Goal: Navigation & Orientation: Find specific page/section

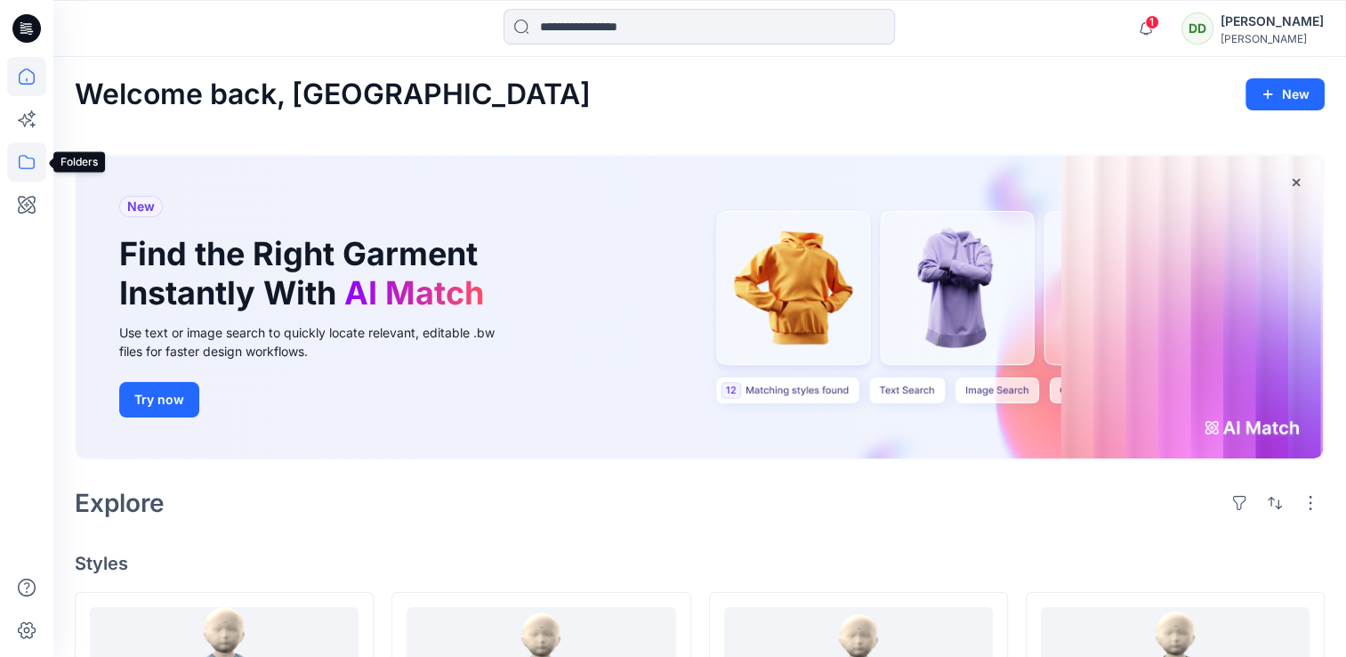
click at [26, 169] on icon at bounding box center [26, 161] width 39 height 39
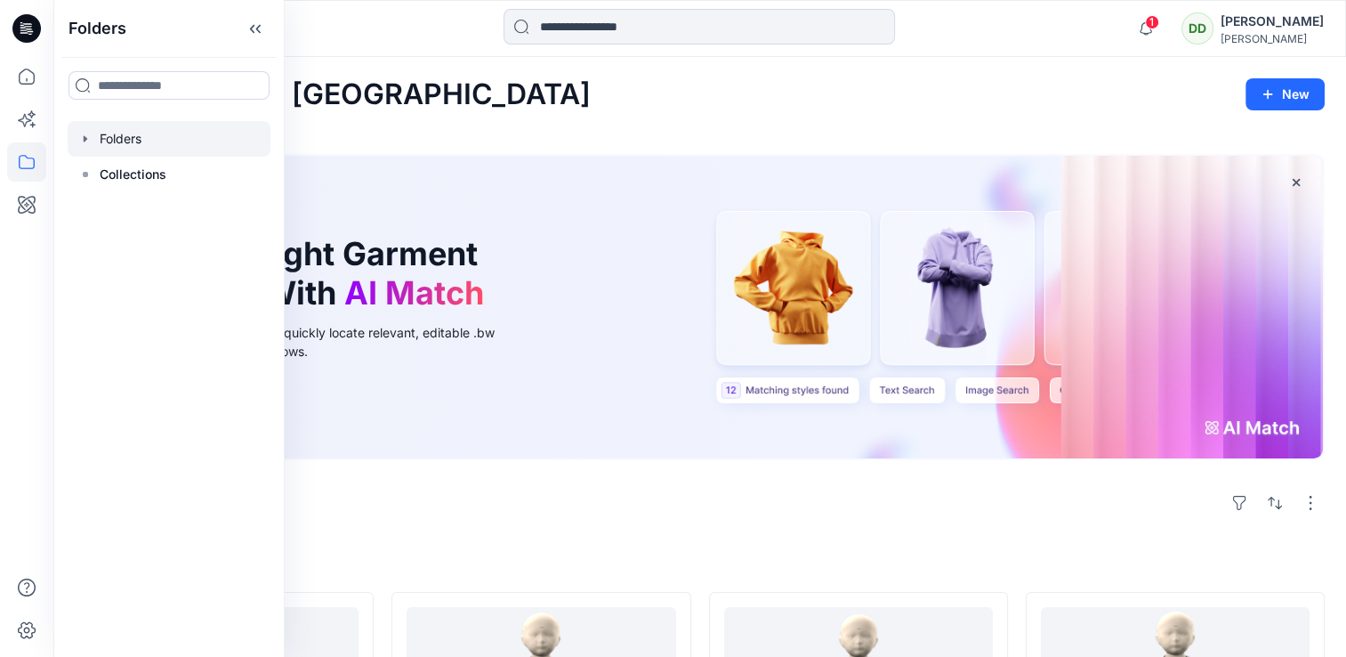
click at [137, 139] on div at bounding box center [169, 139] width 203 height 36
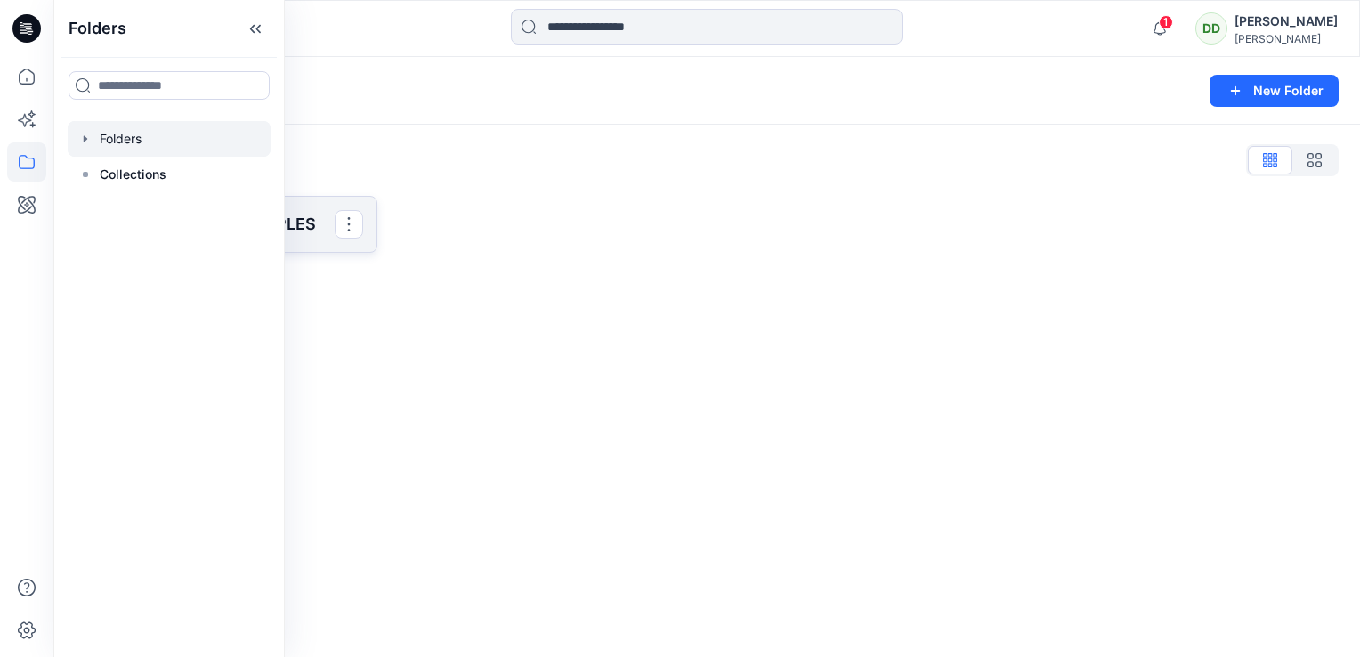
click at [294, 221] on p "SAINSBURY 3D SAMPLES" at bounding box center [224, 224] width 221 height 25
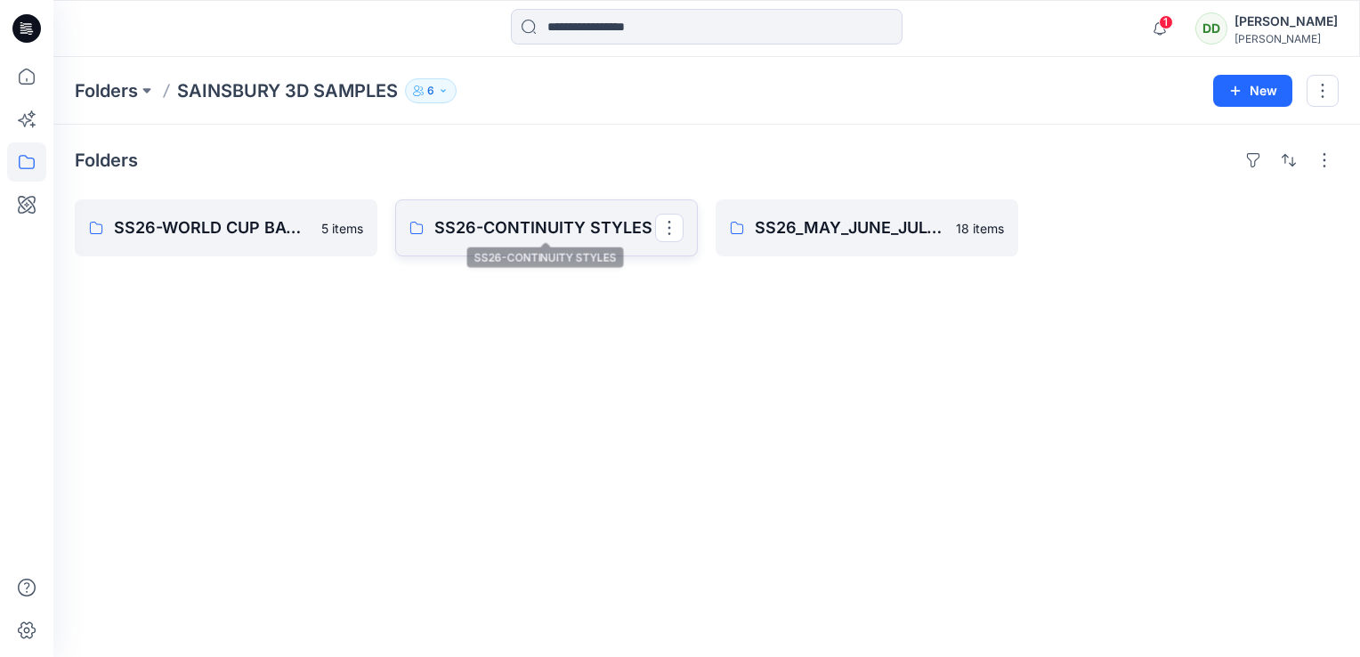
click at [538, 228] on p "SS26-CONTINUITY STYLES" at bounding box center [544, 227] width 221 height 25
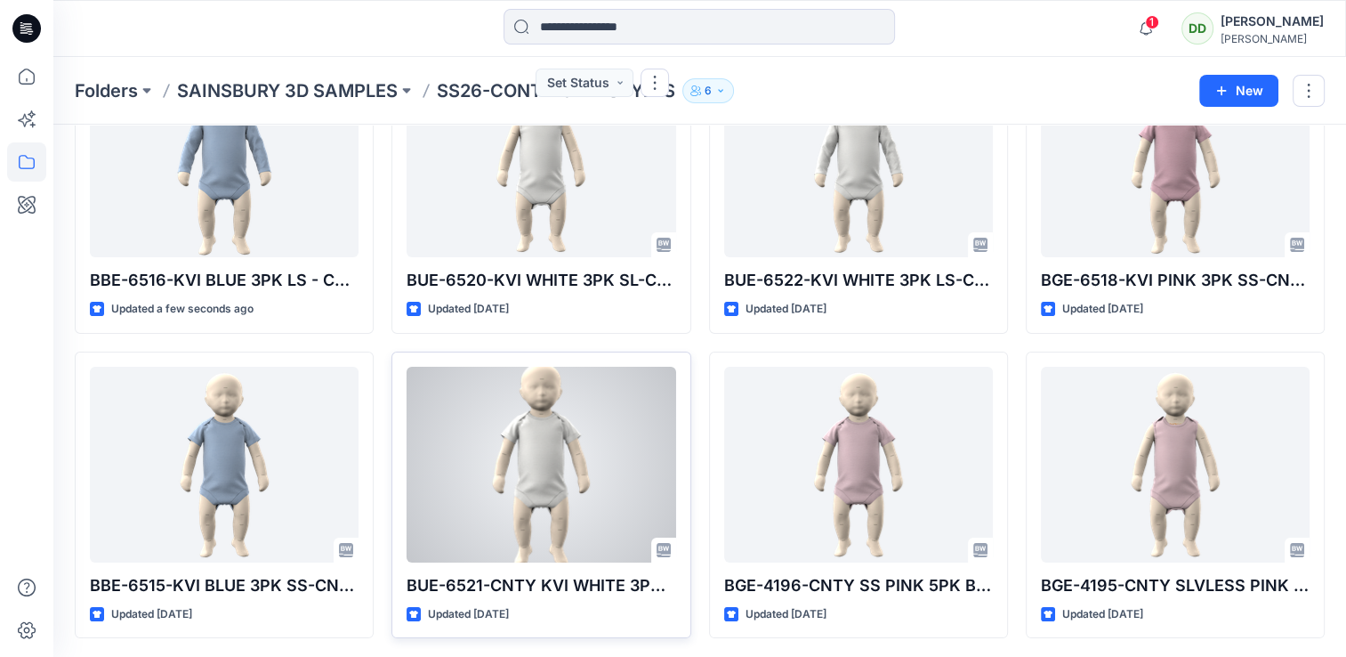
scroll to position [154, 0]
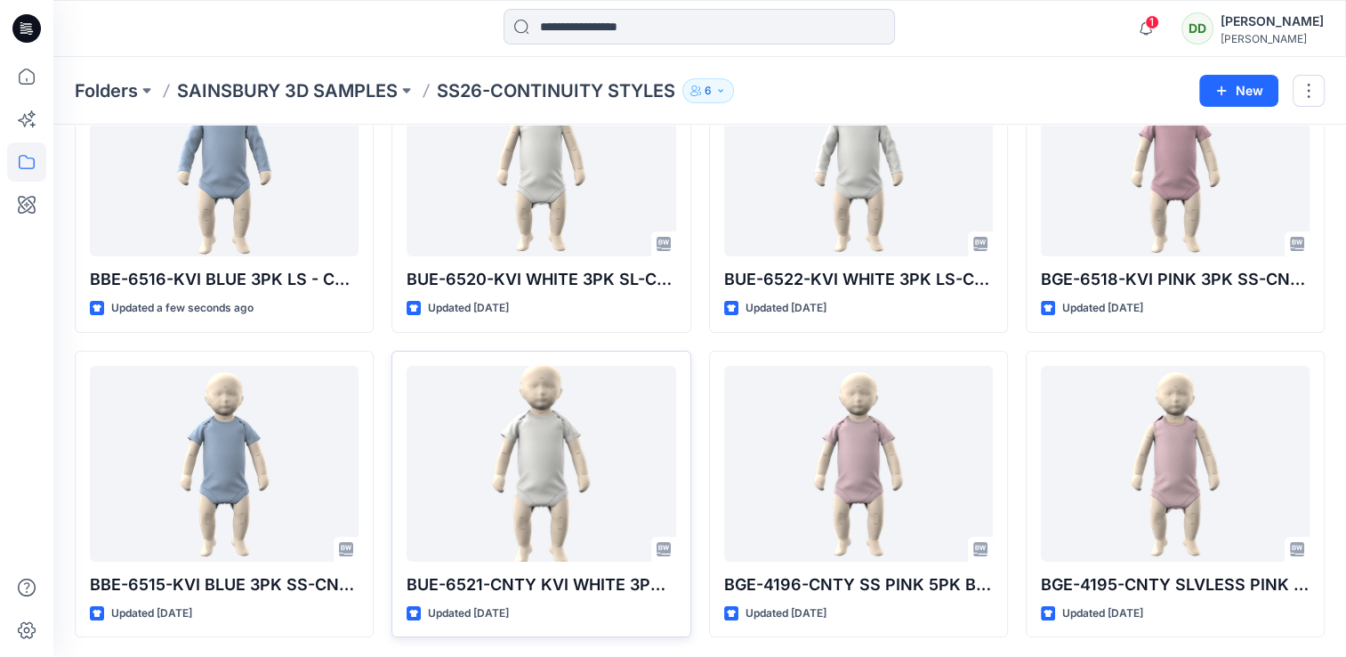
click at [1017, 48] on div "1 Notifications Your style BBE-6516-KVI BLUE 3PK LS - CNTY BLUE 3PK LS BODYSUIT…" at bounding box center [699, 28] width 1293 height 57
click at [1129, 20] on icon "button" at bounding box center [1146, 29] width 34 height 36
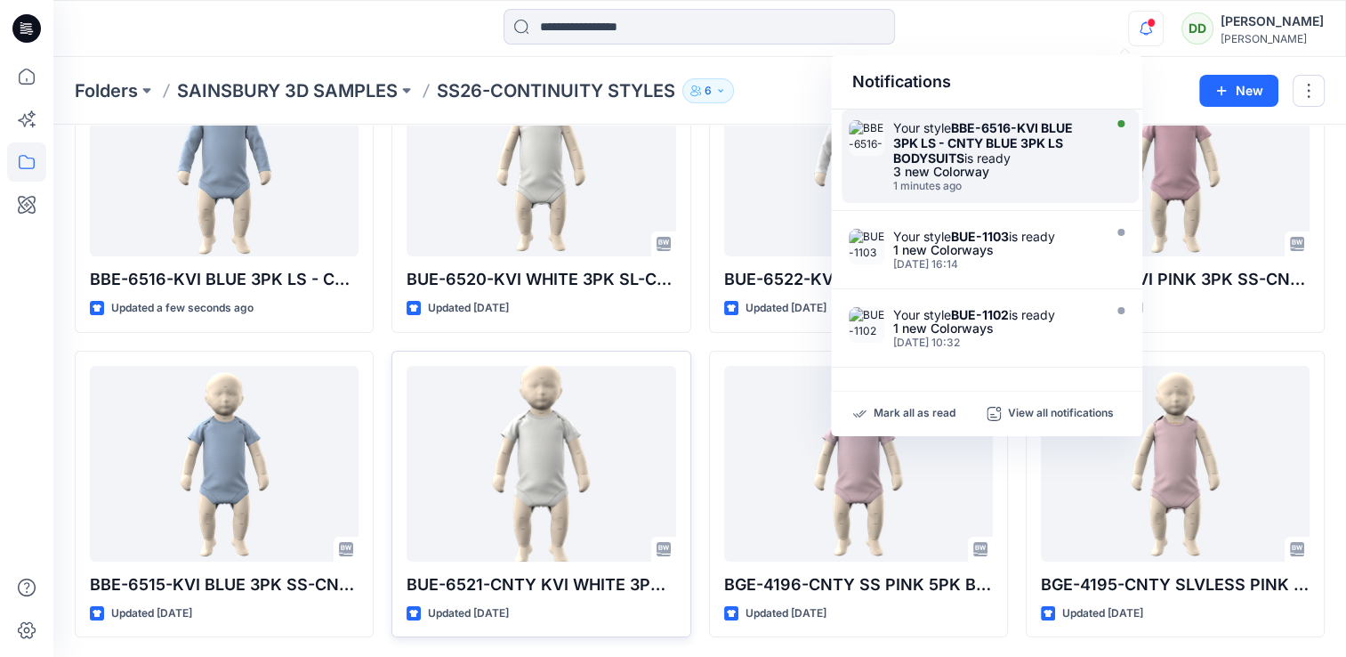
click at [1029, 120] on strong "BBE-6516-KVI BLUE 3PK LS - CNTY BLUE 3PK LS BODYSUITS" at bounding box center [983, 142] width 180 height 45
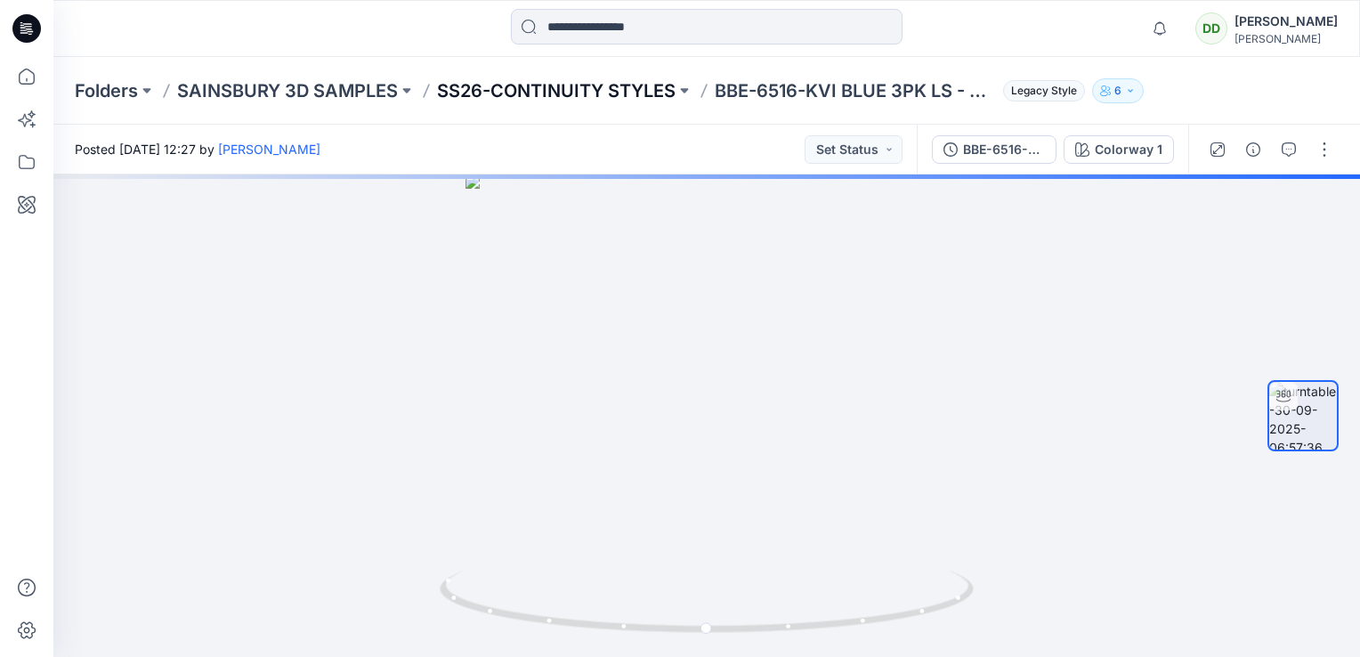
click at [581, 93] on p "SS26-CONTINUITY STYLES" at bounding box center [556, 90] width 239 height 25
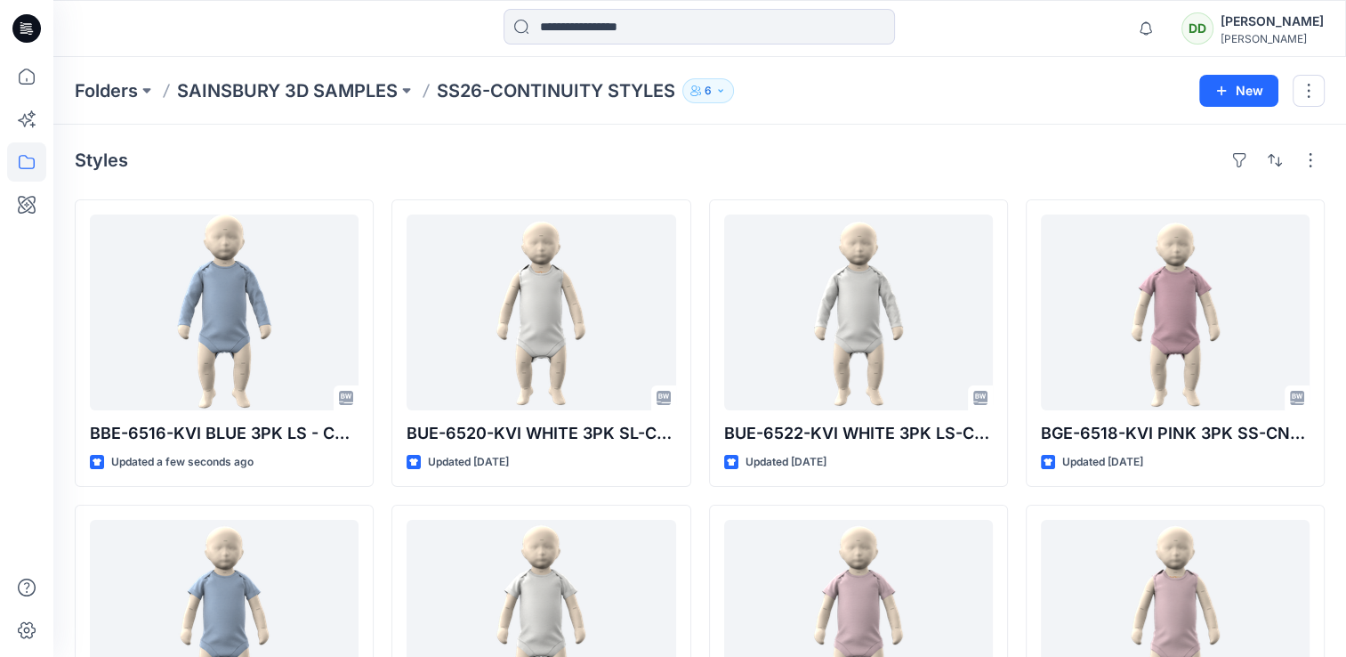
click at [955, 176] on div "Styles BBE-6516-KVI BLUE 3PK LS - CNTY BLUE 3PK LS BODYSUITS Updated a few seco…" at bounding box center [699, 469] width 1293 height 688
